Goal: Task Accomplishment & Management: Use online tool/utility

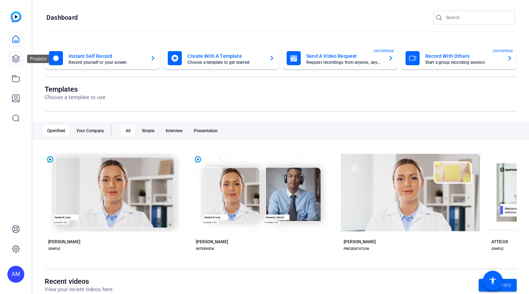
click at [9, 62] on link at bounding box center [15, 58] width 17 height 17
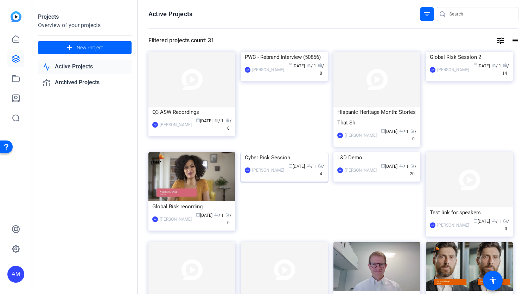
click at [287, 152] on img at bounding box center [284, 152] width 87 height 0
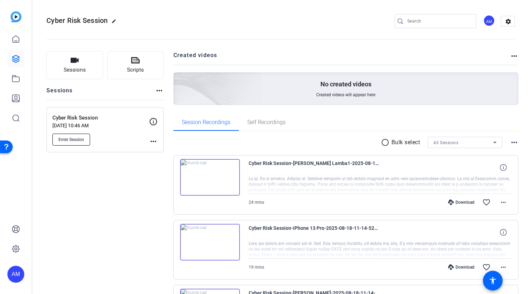
click at [75, 138] on span "Enter Session" at bounding box center [71, 140] width 26 height 6
click at [275, 226] on span "Cyber Risk Session-iPhone 13 Pro-2025-08-18-11-14-52-809-3" at bounding box center [314, 232] width 130 height 17
click at [207, 242] on img at bounding box center [210, 242] width 60 height 37
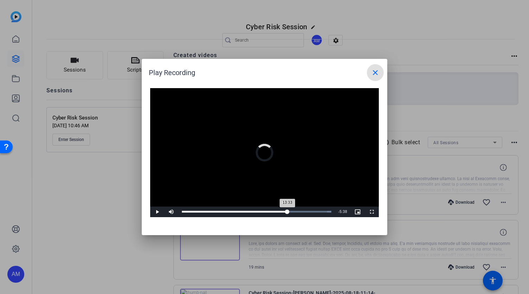
click at [286, 213] on div "Loaded : 100.00% 13:33 13:33" at bounding box center [256, 211] width 157 height 11
click at [295, 210] on div "Loaded : 100.00% 14:26 13:36" at bounding box center [256, 211] width 157 height 11
click at [297, 211] on div "Loaded : 100.00% 14:51 14:51" at bounding box center [257, 212] width 150 height 2
click at [301, 211] on div "Loaded : 100.00% 14:53 14:51" at bounding box center [257, 212] width 150 height 2
click at [301, 211] on div "15:18" at bounding box center [241, 212] width 119 height 2
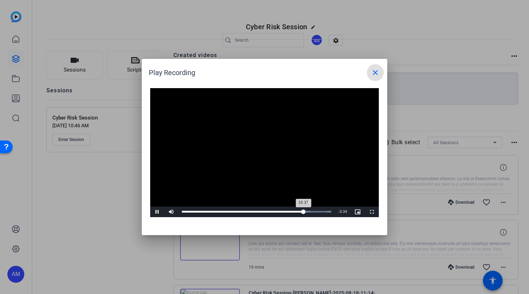
click at [304, 211] on div "15:37" at bounding box center [243, 212] width 122 height 2
click at [317, 211] on div "Loaded : 100.00% 17:22 16:08" at bounding box center [257, 212] width 150 height 2
click at [324, 212] on div "Loaded : 100.00% 18:16 18:16" at bounding box center [257, 212] width 150 height 2
click at [302, 212] on div "15:26" at bounding box center [242, 212] width 120 height 2
click at [295, 212] on div "15:26" at bounding box center [242, 212] width 120 height 2
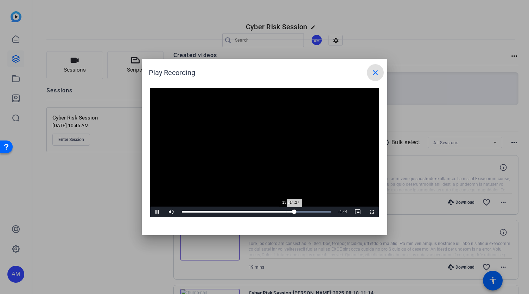
click at [287, 211] on div "Loaded : 100.00% 13:27 14:27" at bounding box center [257, 212] width 150 height 2
click at [281, 211] on div "13:28" at bounding box center [234, 212] width 105 height 2
click at [376, 72] on mat-icon "close" at bounding box center [375, 72] width 8 height 8
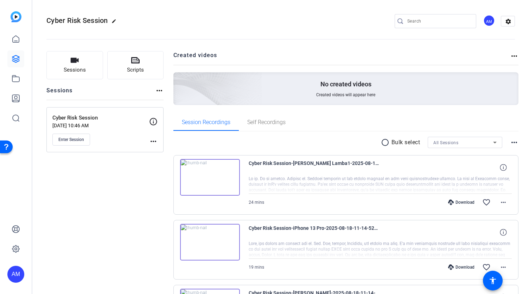
click at [244, 217] on div "Cyber Risk Session-[PERSON_NAME] Lamba1-2025-08-18-11-14-52-809-5 24 mins Downl…" at bounding box center [347, 282] width 346 height 254
click at [225, 240] on img at bounding box center [210, 242] width 60 height 37
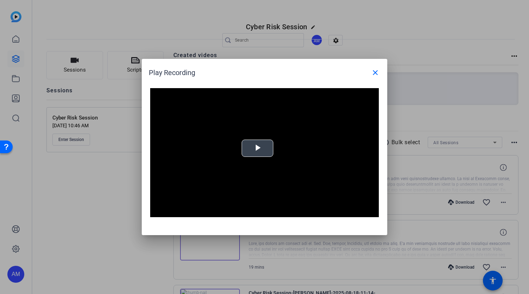
click at [258, 148] on span "Video Player" at bounding box center [258, 148] width 0 height 0
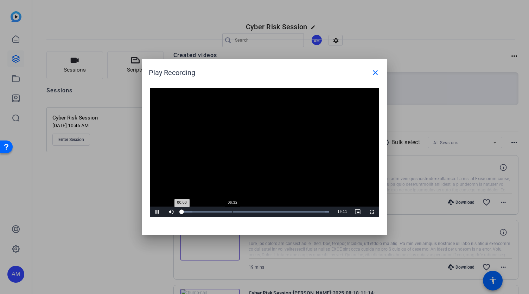
click at [232, 211] on div "06:32" at bounding box center [232, 212] width 0 height 2
click at [241, 211] on div "Loaded : 100.00% 07:44 06:33" at bounding box center [256, 212] width 148 height 2
click at [249, 211] on div "Loaded : 100.00% 08:44 07:44" at bounding box center [256, 212] width 148 height 2
click at [255, 211] on div "Loaded : 100.00% 09:28 09:31" at bounding box center [257, 212] width 150 height 2
click at [259, 211] on div "Loaded : 100.00% 09:45 09:32" at bounding box center [257, 212] width 150 height 2
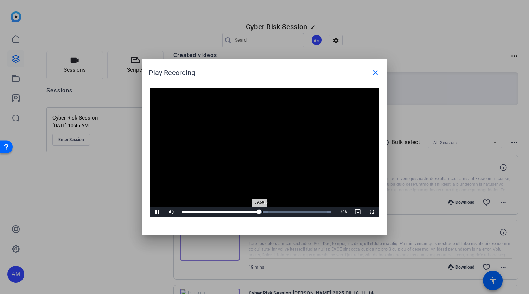
click at [263, 211] on div "Loaded : 100.00% 10:20 09:56" at bounding box center [257, 212] width 150 height 2
click at [268, 211] on div "Progress Bar" at bounding box center [255, 212] width 39 height 2
click at [273, 211] on div "Loaded : 100.00% 11:03 11:04" at bounding box center [257, 212] width 150 height 2
click at [277, 210] on div "Loaded : 100.00% 12:08 11:42" at bounding box center [256, 211] width 157 height 11
click at [272, 209] on div "Loaded : 100.00% 11:33 11:33" at bounding box center [256, 211] width 157 height 11
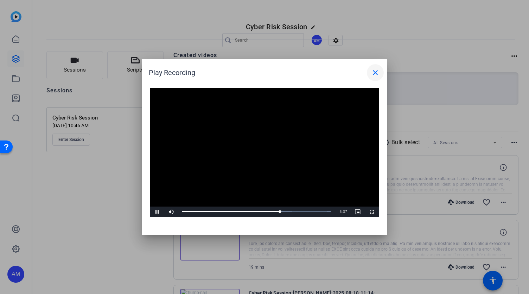
click at [375, 73] on mat-icon "close" at bounding box center [375, 72] width 8 height 8
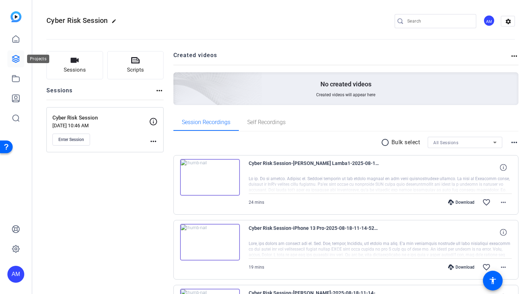
click at [13, 59] on icon at bounding box center [16, 59] width 8 height 8
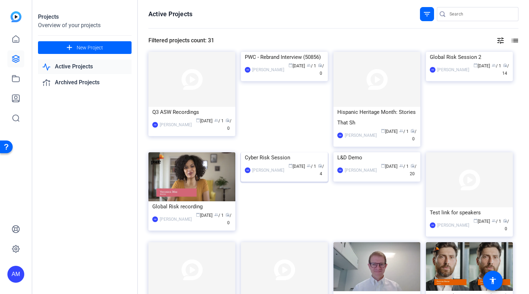
click at [299, 152] on img at bounding box center [284, 152] width 87 height 0
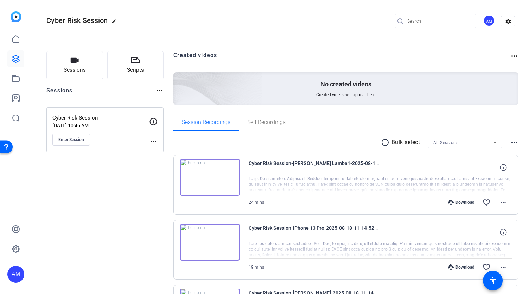
click at [512, 57] on mat-icon "more_horiz" at bounding box center [514, 56] width 8 height 8
drag, startPoint x: 528, startPoint y: 35, endPoint x: 523, endPoint y: 111, distance: 75.9
click at [523, 111] on div at bounding box center [264, 147] width 529 height 294
click at [335, 114] on div "Session Recordings Self Recordings" at bounding box center [347, 122] width 346 height 17
click at [15, 39] on icon at bounding box center [16, 39] width 8 height 8
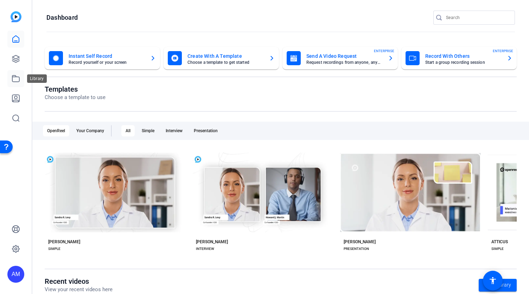
click at [15, 79] on icon at bounding box center [16, 78] width 8 height 8
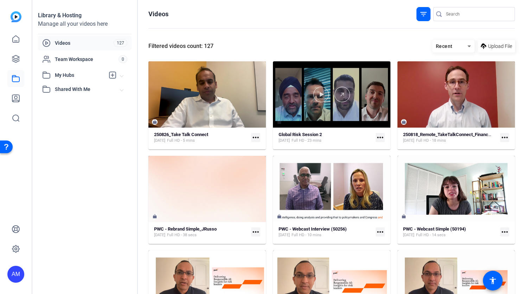
click at [372, 95] on div at bounding box center [332, 94] width 118 height 15
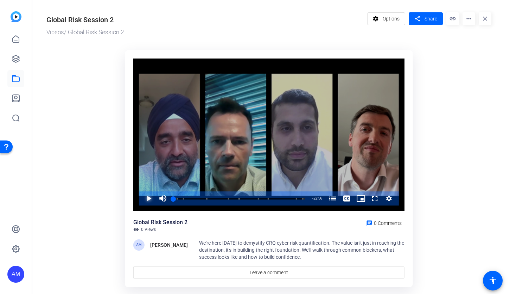
click at [142, 200] on span "Video Player" at bounding box center [142, 198] width 0 height 14
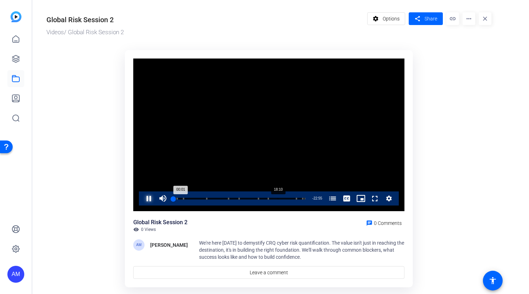
click at [278, 197] on div "Loaded : 2.90% 18:10 00:01 PwC Cyber Risk Quantification Webcast (00:10) CRQ: M…" at bounding box center [239, 198] width 139 height 14
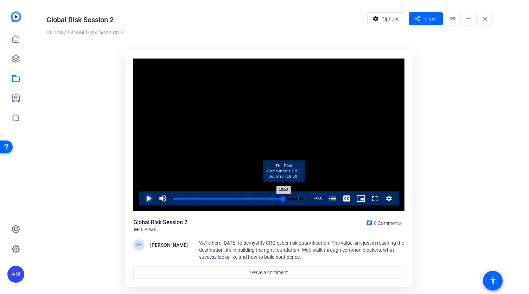
click at [284, 198] on div "Loaded : 84.28% 18:47 18:50 PwC Cyber Risk Quantification Webcast (00:10) CRQ: …" at bounding box center [241, 199] width 134 height 2
click at [281, 198] on div "18:21" at bounding box center [229, 199] width 110 height 2
click at [276, 198] on div "Loaded : 82.19% 17:31 18:22 PwC Cyber Risk Quantification Webcast (00:10) CRQ: …" at bounding box center [241, 199] width 134 height 2
click at [272, 199] on div "Progress Bar" at bounding box center [271, 198] width 2 height 4
click at [270, 199] on div "16:56" at bounding box center [223, 199] width 99 height 2
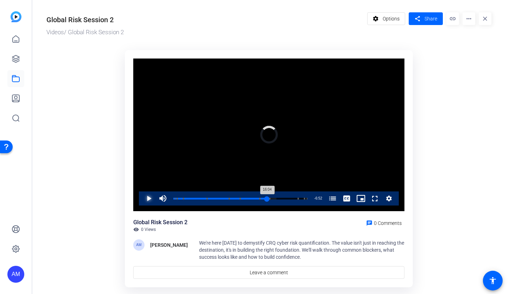
click at [268, 199] on div "16:04" at bounding box center [221, 199] width 94 height 2
click at [268, 199] on div "16:11" at bounding box center [221, 199] width 94 height 2
click at [270, 199] on div "16:34" at bounding box center [222, 199] width 97 height 2
click at [273, 198] on div "17:13" at bounding box center [223, 199] width 99 height 2
click at [274, 198] on div "17:13" at bounding box center [224, 199] width 101 height 2
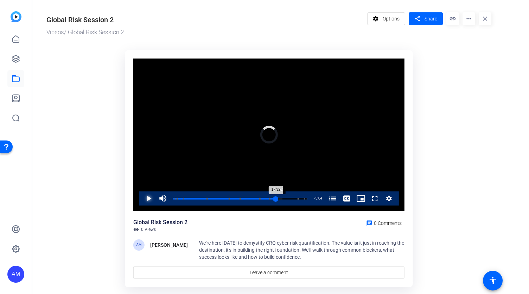
click at [276, 198] on div "17:32" at bounding box center [225, 199] width 102 height 2
click at [278, 198] on div "17:53" at bounding box center [226, 199] width 105 height 2
click at [282, 198] on div "Loaded : 83.58% 18:36 18:39 PwC Cyber Risk Quantification Webcast (00:10) CRQ: …" at bounding box center [241, 199] width 134 height 2
click at [256, 199] on div "Progress Bar" at bounding box center [249, 198] width 19 height 4
click at [263, 198] on div "Loaded : 66.14% 15:17 14:03 PwC Cyber Risk Quantification Webcast (00:10) CRQ: …" at bounding box center [241, 199] width 134 height 2
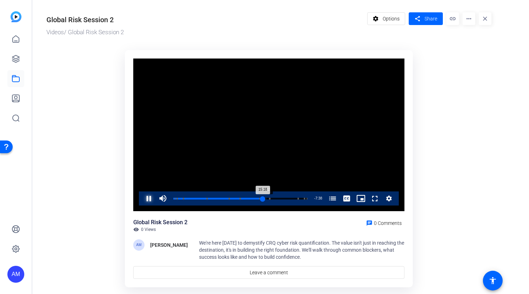
click at [263, 198] on div "15:18" at bounding box center [218, 199] width 89 height 2
click at [265, 198] on div "15:46" at bounding box center [220, 199] width 92 height 2
click at [249, 198] on div "Loaded : 73.47% 13:00 15:46 PwC Cyber Risk Quantification Webcast (00:10) CRQ: …" at bounding box center [241, 199] width 134 height 2
click at [251, 198] on div "Loaded : 0.00% 13:27 13:31 PwC Cyber Risk Quantification Webcast (00:10) CRQ: M…" at bounding box center [241, 199] width 134 height 2
click at [252, 198] on div "13:31" at bounding box center [213, 199] width 79 height 2
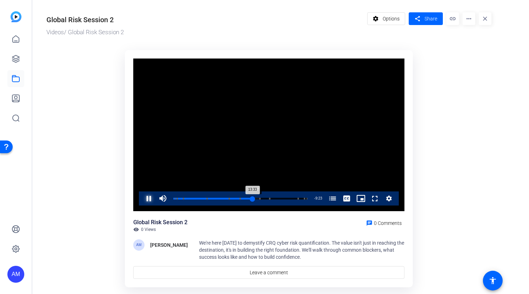
click at [253, 198] on div "13:33" at bounding box center [213, 199] width 79 height 2
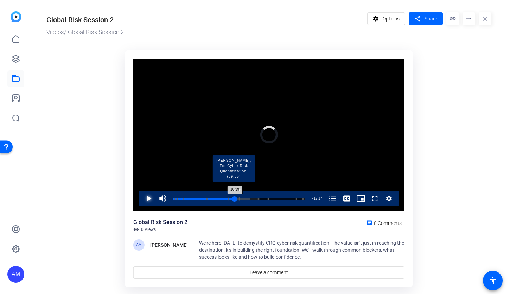
click at [236, 199] on div "Loaded : 65.45% 10:39 10:39 PwC Cyber Risk Quantification Webcast (00:10) CRQ: …" at bounding box center [240, 199] width 132 height 2
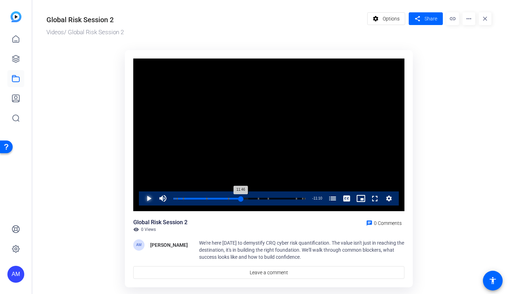
click at [241, 199] on div "11:46" at bounding box center [208, 199] width 68 height 2
click at [239, 199] on div "11:28" at bounding box center [207, 199] width 66 height 2
click at [247, 199] on div "Loaded : 56.73% 12:50 12:00 PwC Cyber Risk Quantification Webcast (00:10) CRQ: …" at bounding box center [240, 199] width 132 height 2
click at [251, 199] on div "Loaded : 59.63% 13:23 12:51 PwC Cyber Risk Quantification Webcast (00:10) CRQ: …" at bounding box center [240, 199] width 132 height 2
click at [257, 200] on div "Loaded : 63.24% 14:08 13:24 PwC Cyber Risk Quantification Webcast (00:10) CRQ: …" at bounding box center [240, 198] width 141 height 14
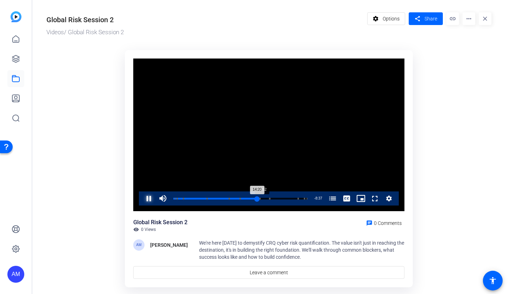
click at [264, 200] on div "Loaded : 65.45% 14:52 14:20 PwC Cyber Risk Quantification Webcast (00:10) CRQ: …" at bounding box center [240, 198] width 141 height 14
click at [263, 199] on div "15:21" at bounding box center [219, 199] width 90 height 2
click at [266, 199] on div "15:50" at bounding box center [220, 199] width 93 height 2
click at [269, 199] on div "16:22" at bounding box center [222, 199] width 96 height 2
click at [270, 199] on div "16:33" at bounding box center [222, 199] width 97 height 2
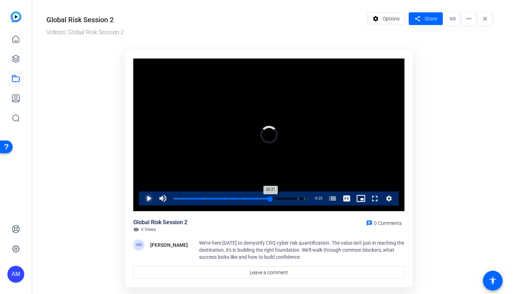
click at [271, 199] on div "16:37" at bounding box center [222, 199] width 97 height 2
click at [274, 199] on div "17:09" at bounding box center [224, 199] width 100 height 2
click at [276, 199] on div "17:31" at bounding box center [225, 199] width 102 height 2
drag, startPoint x: 276, startPoint y: 201, endPoint x: 280, endPoint y: 202, distance: 4.0
click at [280, 199] on div "Loaded : 81.37% 17:49 17:31 PwC Cyber Risk Quantification Webcast (00:10) CRQ: …" at bounding box center [241, 199] width 134 height 2
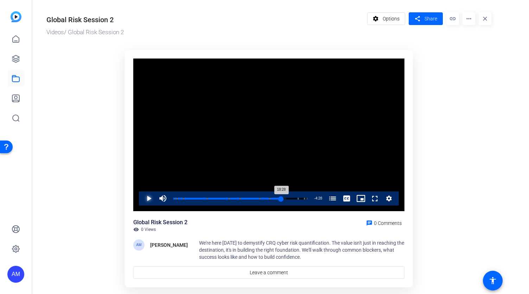
click at [282, 199] on div "18:28" at bounding box center [228, 199] width 108 height 2
click at [142, 199] on span "Video Player" at bounding box center [142, 198] width 0 height 14
click at [15, 40] on icon at bounding box center [16, 39] width 8 height 8
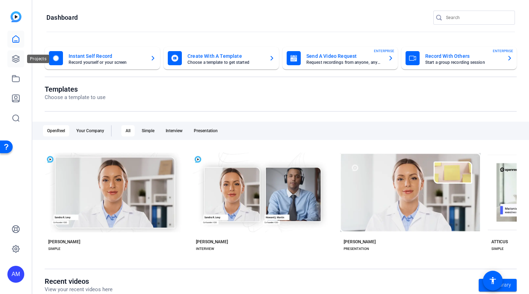
click at [17, 61] on icon at bounding box center [16, 59] width 8 height 8
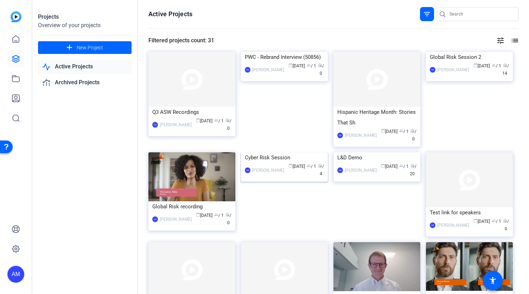
click at [305, 163] on div "Cyber Risk Session" at bounding box center [284, 157] width 79 height 11
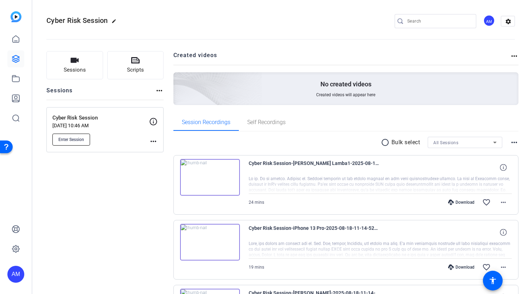
click at [74, 139] on span "Enter Session" at bounding box center [71, 140] width 26 height 6
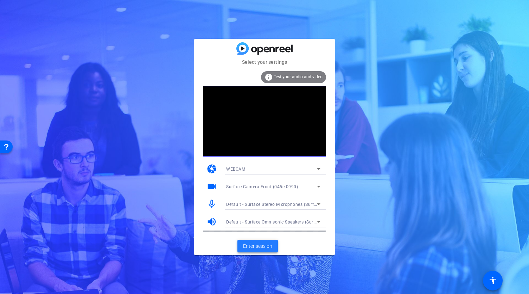
click at [262, 244] on span "Enter session" at bounding box center [257, 245] width 29 height 7
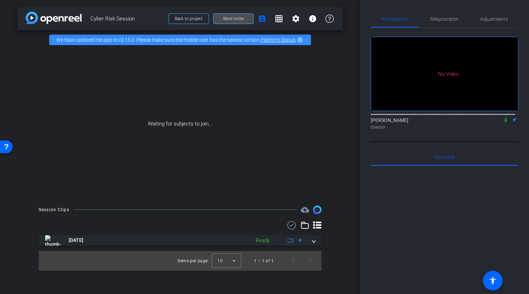
click at [246, 21] on span at bounding box center [234, 18] width 40 height 17
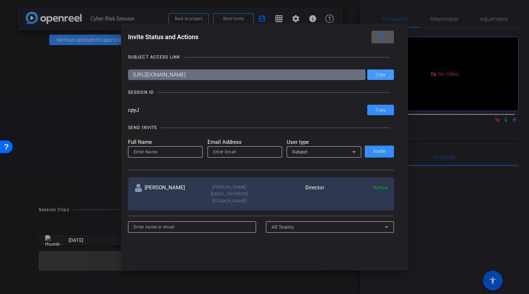
click at [387, 76] on span at bounding box center [381, 74] width 27 height 17
click at [385, 37] on mat-icon "close" at bounding box center [381, 37] width 9 height 9
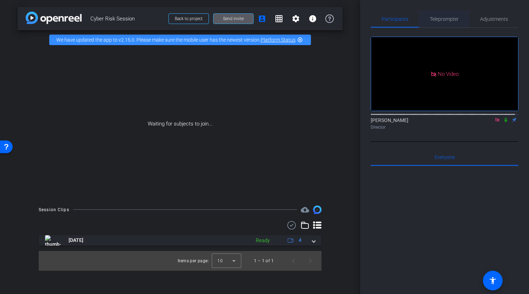
click at [443, 19] on span "Teleprompter" at bounding box center [444, 19] width 29 height 5
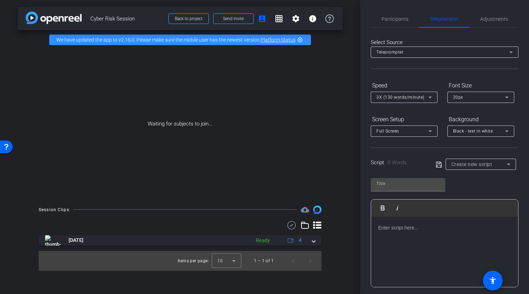
click at [437, 163] on icon at bounding box center [439, 164] width 6 height 6
click at [425, 180] on input "text" at bounding box center [408, 183] width 63 height 8
type input "Cyber Risk"
click at [435, 220] on div at bounding box center [444, 252] width 147 height 70
click at [407, 160] on span "0 Words" at bounding box center [397, 162] width 19 height 6
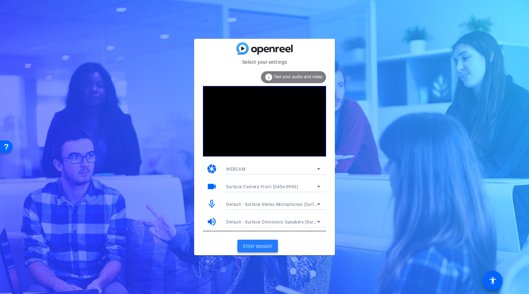
click at [257, 249] on span "Enter session" at bounding box center [257, 245] width 29 height 7
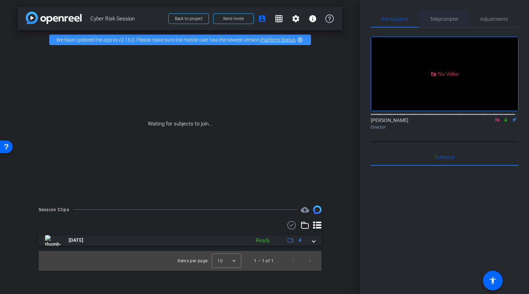
click at [444, 20] on span "Teleprompter" at bounding box center [444, 19] width 29 height 5
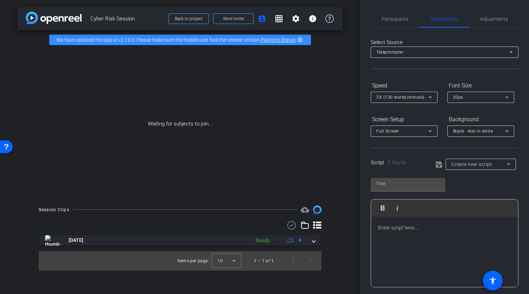
click at [398, 225] on p at bounding box center [444, 228] width 133 height 8
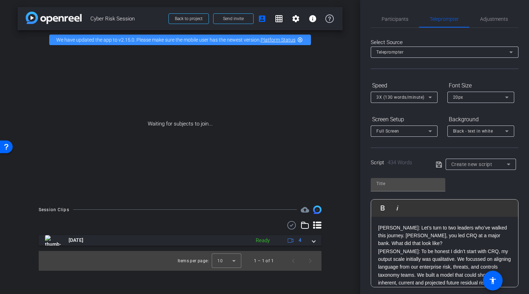
scroll to position [394, 0]
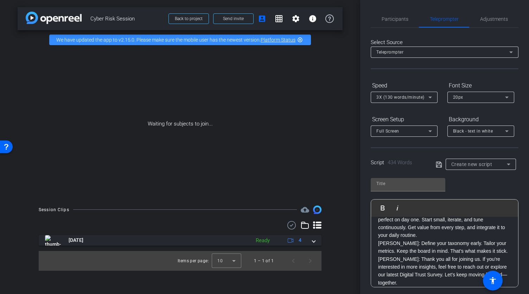
click at [409, 166] on div "Script 434 Words" at bounding box center [398, 163] width 55 height 11
click at [396, 183] on input "text" at bounding box center [408, 183] width 63 height 8
type input "Matt's re-record"
click at [437, 165] on icon at bounding box center [439, 164] width 6 height 8
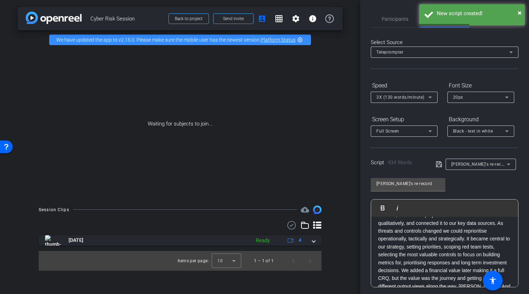
scroll to position [0, 0]
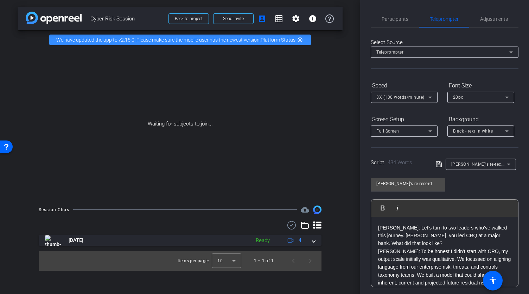
click at [416, 243] on p "Amandeep: Let’s turn to two leaders who’ve walked this journey. Chris, you led …" at bounding box center [444, 236] width 133 height 24
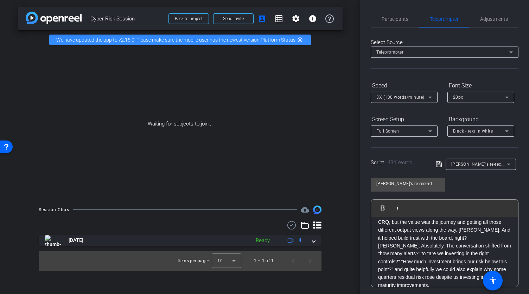
click at [379, 239] on p "Chris: To be honest I didn’t start with CRQ, my output scale initially was qual…" at bounding box center [444, 182] width 133 height 118
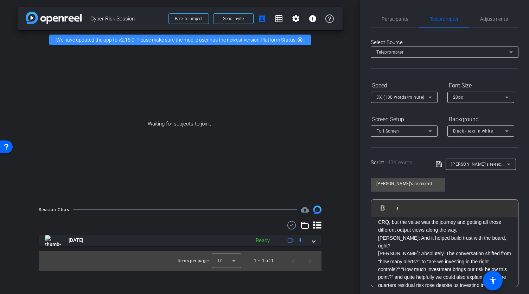
click at [496, 234] on p "Amandeep: And it helped build trust with the board, right?" at bounding box center [444, 242] width 133 height 16
click at [495, 232] on p "Chris: To be honest I didn’t start with CRQ, my output scale initially was qual…" at bounding box center [444, 178] width 133 height 110
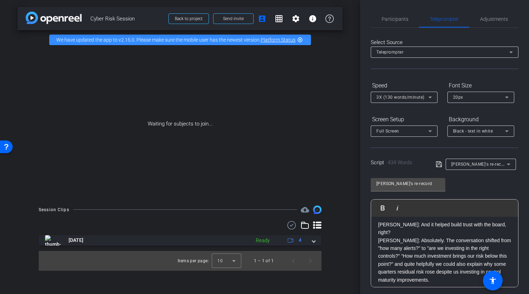
scroll to position [151, 0]
click at [378, 238] on p "Chris: Absolutely. The conversation shifted from "how many alerts?" to "are we …" at bounding box center [444, 261] width 133 height 47
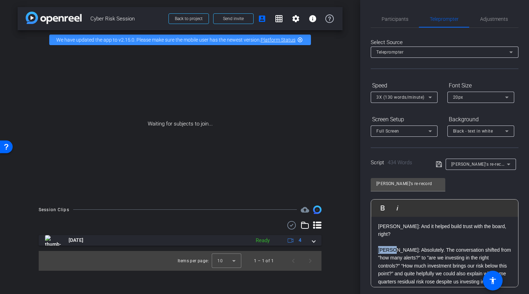
drag, startPoint x: 391, startPoint y: 241, endPoint x: 378, endPoint y: 242, distance: 12.4
click at [378, 246] on p "Chris: Absolutely. The conversation shifted from "how many alerts?" to "are we …" at bounding box center [444, 269] width 133 height 47
click at [384, 204] on icon "button" at bounding box center [383, 207] width 8 height 8
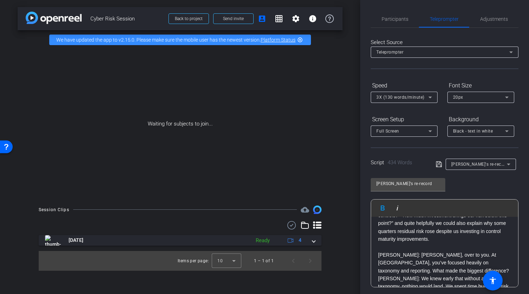
scroll to position [215, 0]
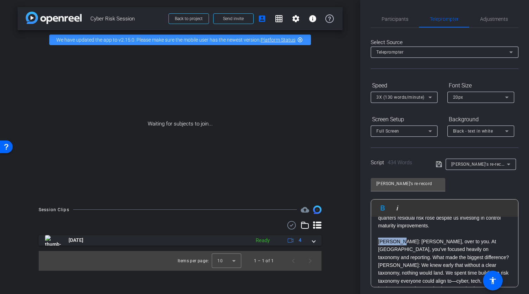
drag, startPoint x: 397, startPoint y: 233, endPoint x: 379, endPoint y: 233, distance: 18.3
click at [379, 237] on p "Philippe: Matt, over to you. At Lloyds, you’ve focused heavily on taxonomy and …" at bounding box center [444, 249] width 133 height 24
click at [382, 209] on icon "button" at bounding box center [383, 207] width 4 height 5
click at [378, 261] on p "Matt Burns: We knew early that without a clear taxonomy, nothing would land. We…" at bounding box center [444, 280] width 133 height 39
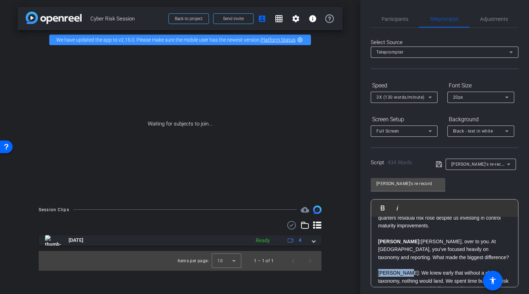
drag, startPoint x: 403, startPoint y: 263, endPoint x: 380, endPoint y: 265, distance: 23.3
click at [380, 269] on p "Matt Burns: We knew early that without a clear taxonomy, nothing would land. We…" at bounding box center [444, 288] width 133 height 39
click at [383, 207] on icon "button" at bounding box center [383, 207] width 4 height 5
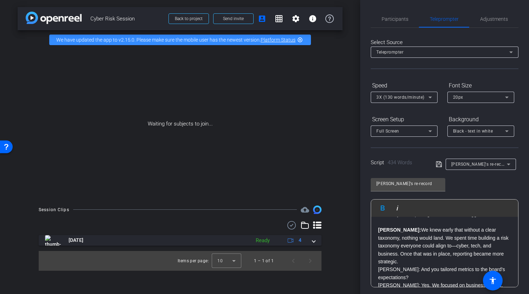
scroll to position [263, 0]
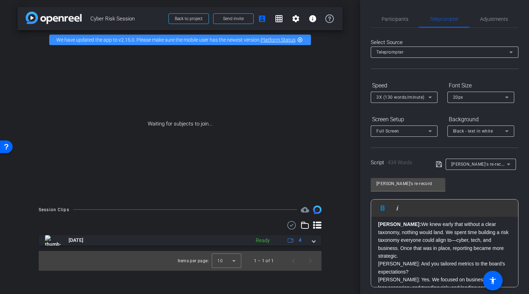
click at [406, 259] on p "Philippe: And you tailored metrics to the board’s expectations?" at bounding box center [444, 267] width 133 height 16
click at [400, 247] on p "Matt Burns: We knew early that without a clear taxonomy, nothing would land. We…" at bounding box center [444, 239] width 133 height 39
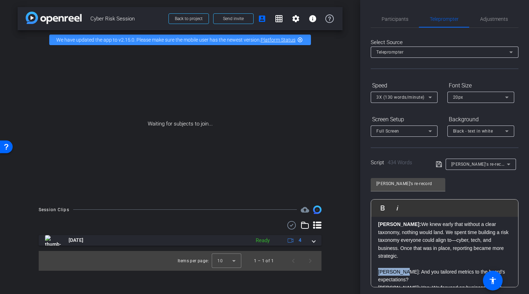
drag, startPoint x: 398, startPoint y: 263, endPoint x: 378, endPoint y: 265, distance: 19.8
click at [378, 268] on p "Philippe: And you tailored metrics to the board’s expectations?" at bounding box center [444, 276] width 133 height 16
click at [384, 206] on icon "button" at bounding box center [383, 207] width 8 height 8
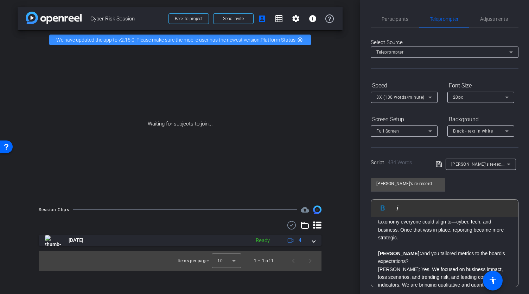
scroll to position [287, 0]
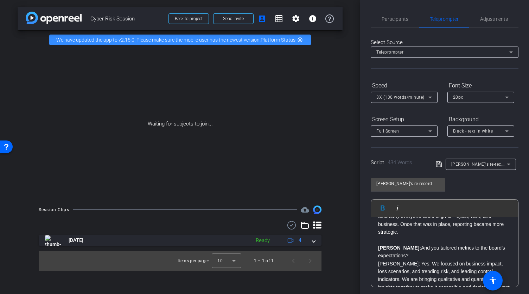
click at [388, 259] on p "Matt: Yes. We focused on business impact, loss scenarios, and trending risk, an…" at bounding box center [444, 275] width 133 height 32
drag, startPoint x: 389, startPoint y: 253, endPoint x: 379, endPoint y: 255, distance: 10.0
click at [379, 259] on p "Matt: Yes. We focused on business impact, loss scenarios, and trending risk, an…" at bounding box center [444, 275] width 133 height 32
click at [383, 207] on icon "button" at bounding box center [383, 207] width 4 height 5
click at [415, 245] on p "Philippe: And you tailored metrics to the board’s expectations?" at bounding box center [444, 252] width 133 height 16
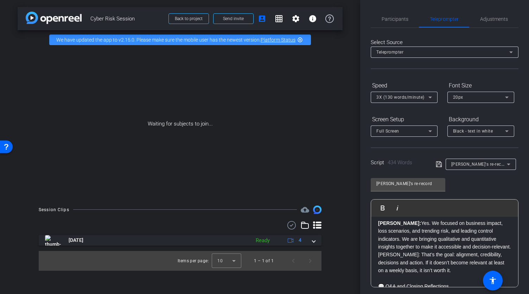
scroll to position [339, 0]
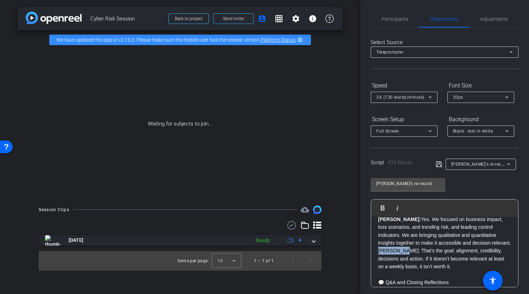
drag, startPoint x: 399, startPoint y: 249, endPoint x: 378, endPoint y: 247, distance: 20.4
click at [378, 247] on div "Amandeep: Let’s turn to two leaders who’ve walked this journey. Chris, you led …" at bounding box center [444, 140] width 147 height 526
click at [382, 208] on icon "button" at bounding box center [383, 207] width 8 height 8
click at [409, 243] on p "Matt: Yes. We focused on business impact, loss scenarios, and trending risk, an…" at bounding box center [444, 231] width 133 height 32
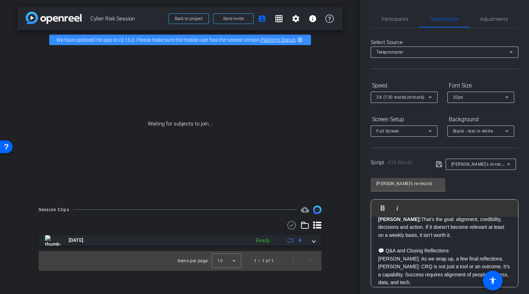
scroll to position [381, 0]
click at [456, 249] on p "💬 Q&A and Closing Reflections" at bounding box center [444, 249] width 133 height 8
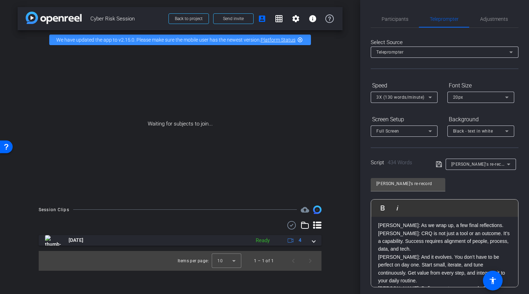
scroll to position [412, 0]
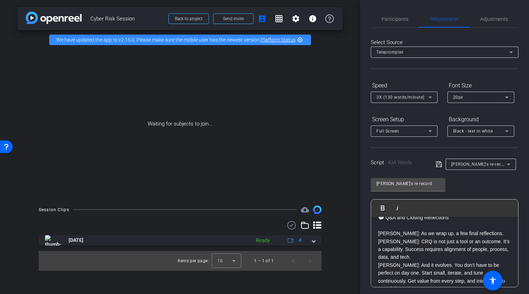
click at [378, 240] on p "Philippe: CRQ is not just a tool or an outcome. It’s a capability. Success requ…" at bounding box center [444, 249] width 133 height 24
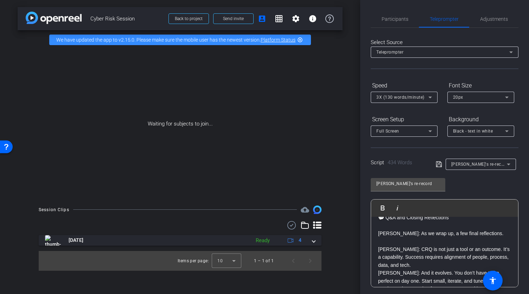
click at [377, 275] on div "Amandeep: Let’s turn to two leaders who’ve walked this journey. Chris, you led …" at bounding box center [444, 80] width 147 height 550
drag, startPoint x: 515, startPoint y: 270, endPoint x: 515, endPoint y: 274, distance: 3.5
click at [515, 274] on div "Participants Teleprompter Adjustments Abe Menendez Director Everyone 0 Mark all…" at bounding box center [445, 147] width 169 height 294
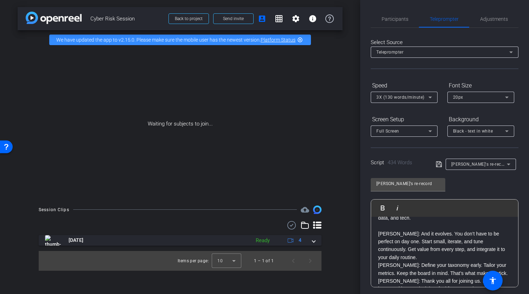
scroll to position [461, 0]
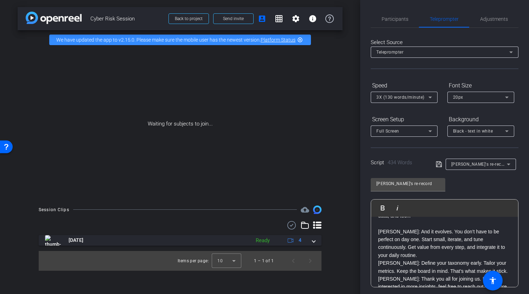
click at [378, 259] on p "Matt: Define your taxonomy early. Tailor your metrics. Keep the board in mind. …" at bounding box center [444, 267] width 133 height 16
click at [390, 267] on p "Matt: Define your taxonomy early. Tailor your metrics. Keep the board in mind. …" at bounding box center [444, 275] width 133 height 16
drag, startPoint x: 389, startPoint y: 263, endPoint x: 379, endPoint y: 262, distance: 9.5
click at [379, 267] on p "Matt: Define your taxonomy early. Tailor your metrics. Keep the board in mind. …" at bounding box center [444, 275] width 133 height 16
click at [380, 205] on icon "button" at bounding box center [383, 207] width 8 height 8
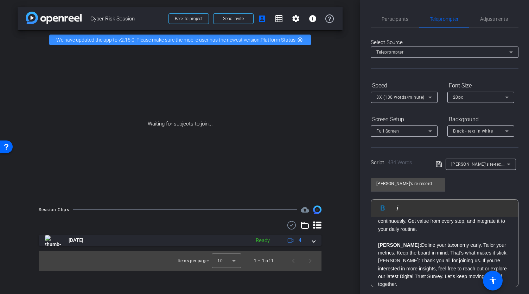
scroll to position [488, 0]
click at [378, 251] on div "Amandeep: Let’s turn to two leaders who’ve walked this journey. Chris, you led …" at bounding box center [444, 12] width 147 height 566
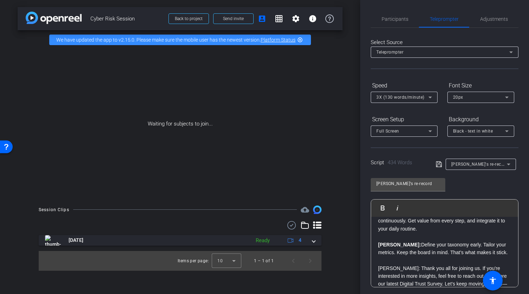
scroll to position [0, 0]
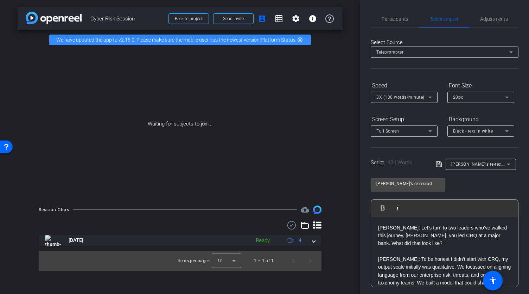
click at [417, 245] on p "Amandeep: Let’s turn to two leaders who’ve walked this journey. Chris, you led …" at bounding box center [444, 236] width 133 height 24
click at [402, 21] on span "Participants" at bounding box center [395, 19] width 27 height 5
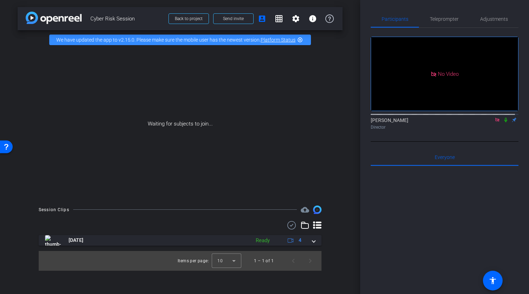
click at [505, 119] on icon at bounding box center [506, 120] width 3 height 5
